Goal: Information Seeking & Learning: Learn about a topic

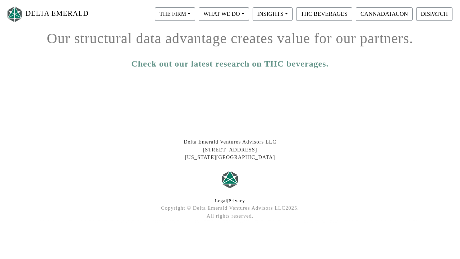
scroll to position [139, 0]
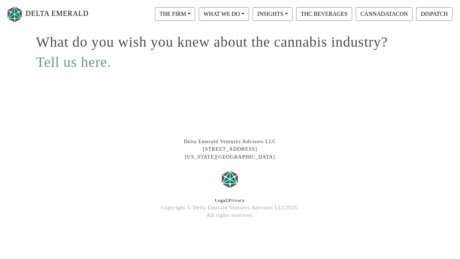
scroll to position [94, 0]
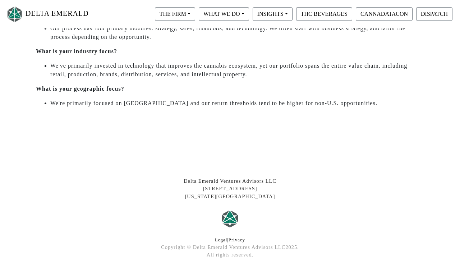
scroll to position [399, 0]
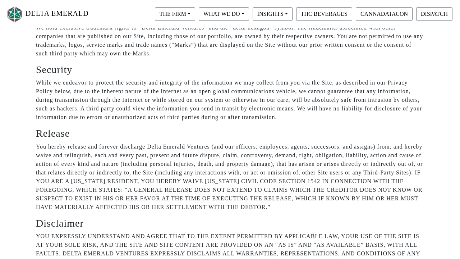
scroll to position [2627, 0]
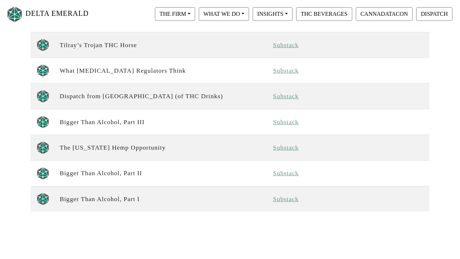
scroll to position [677, 0]
